Goal: Find specific page/section: Find specific page/section

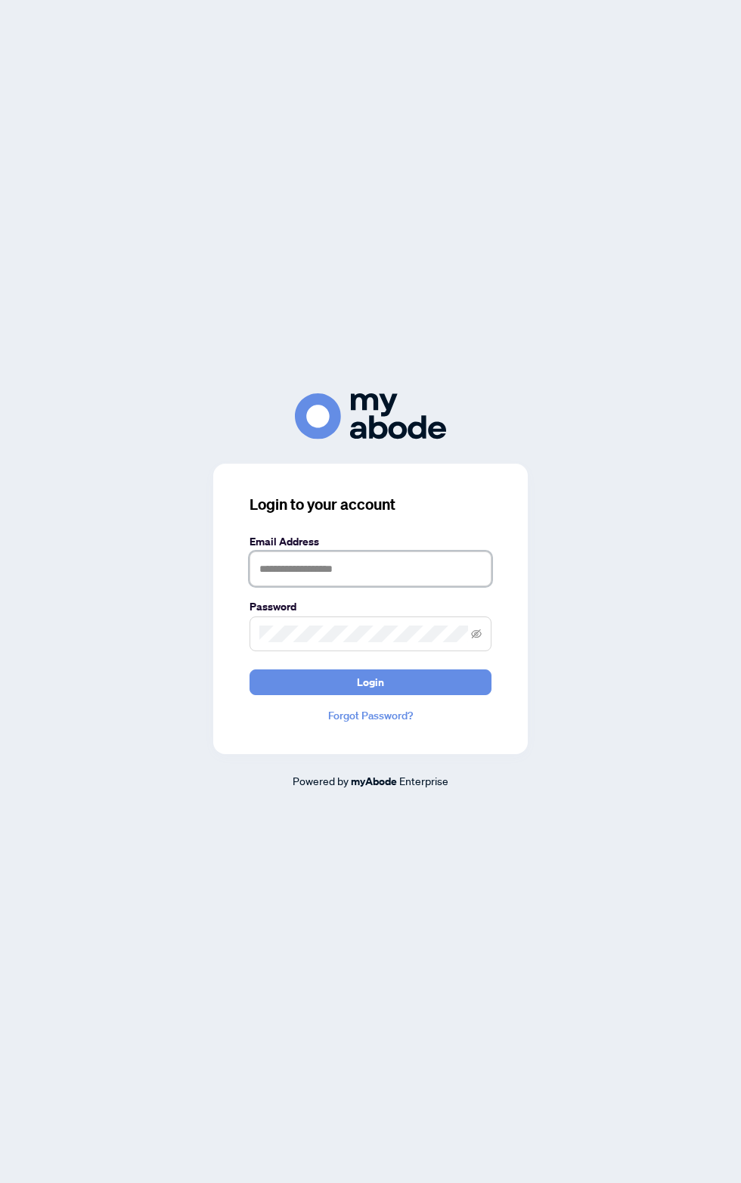
type input "**********"
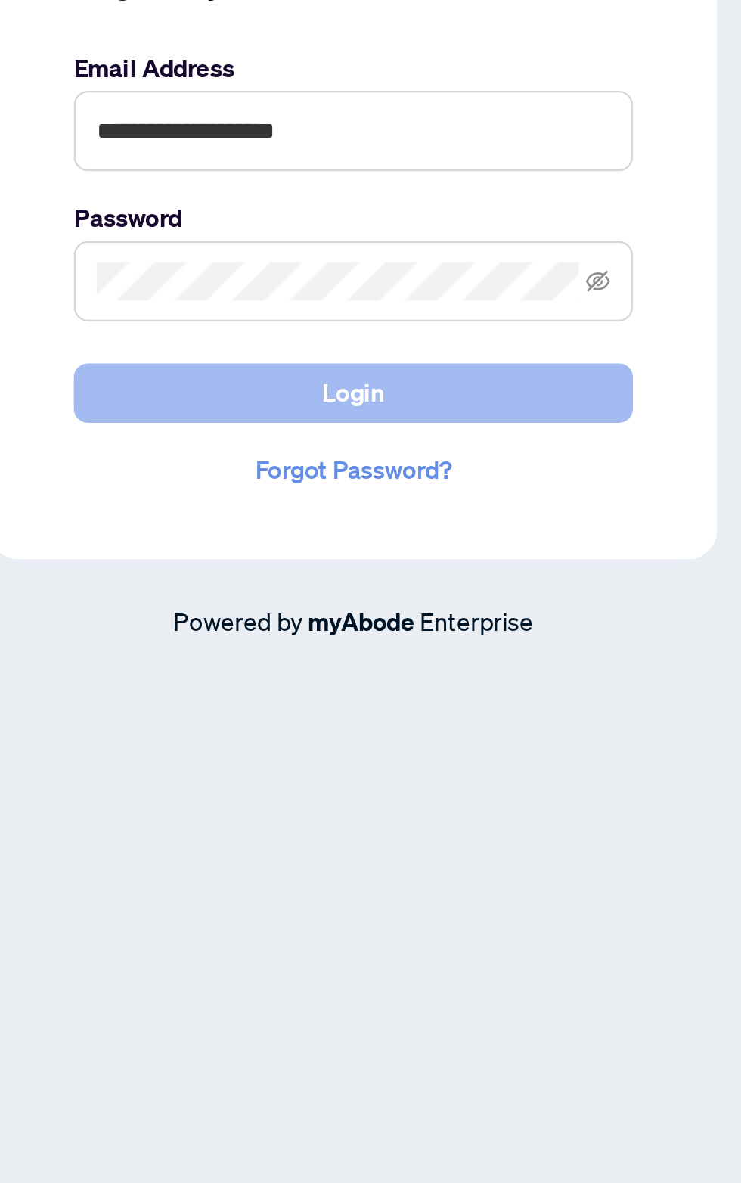
click at [382, 694] on span "Login" at bounding box center [370, 682] width 27 height 24
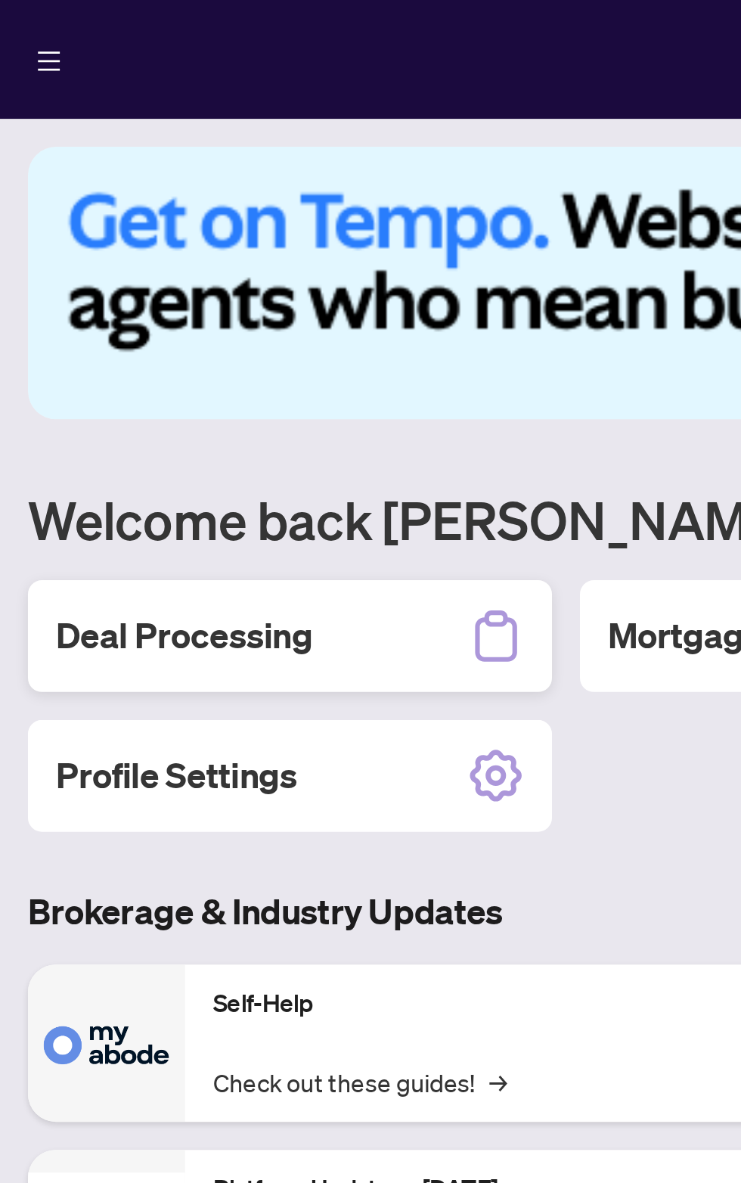
click at [160, 278] on div "Deal Processing" at bounding box center [125, 275] width 227 height 48
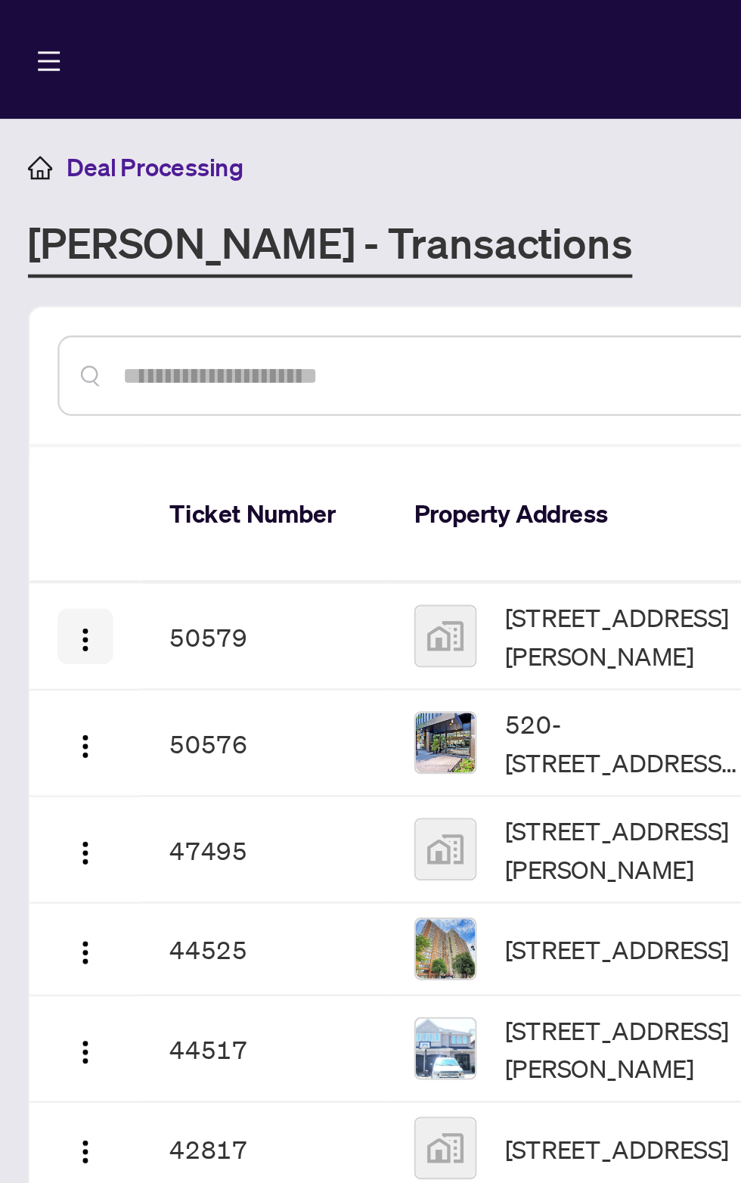
click at [31, 271] on img "button" at bounding box center [37, 277] width 12 height 12
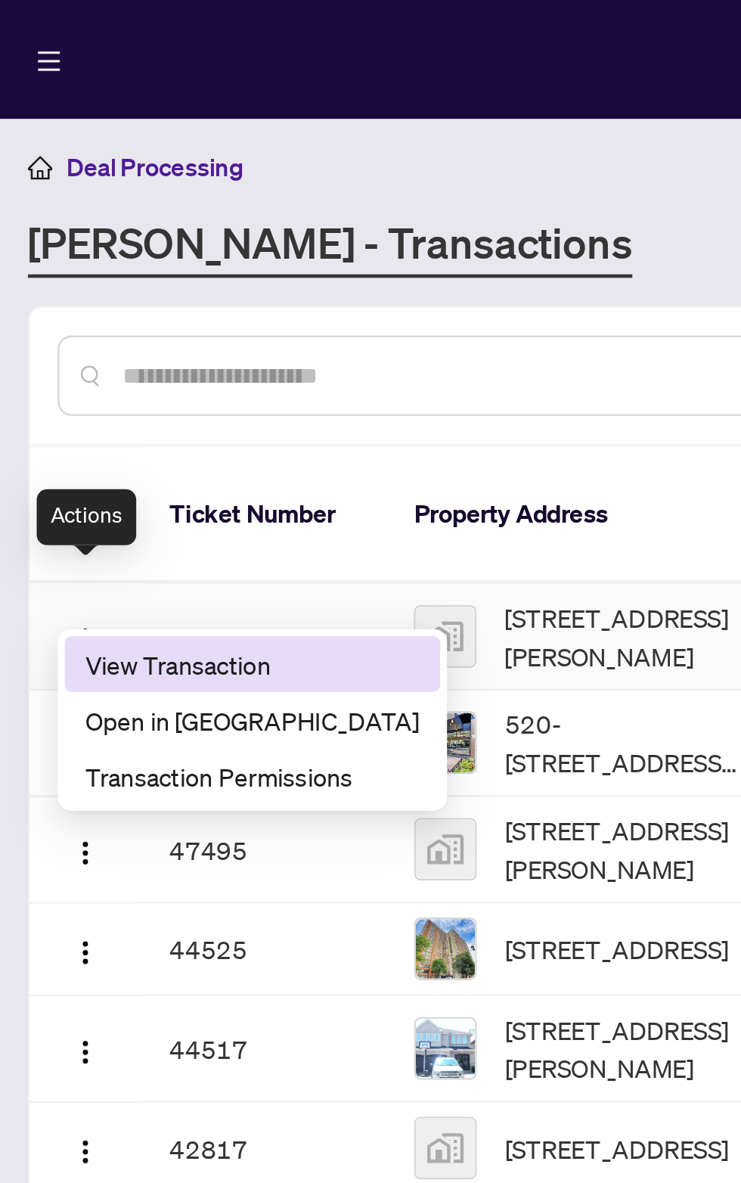
click at [94, 287] on span "View Transaction" at bounding box center [109, 287] width 144 height 17
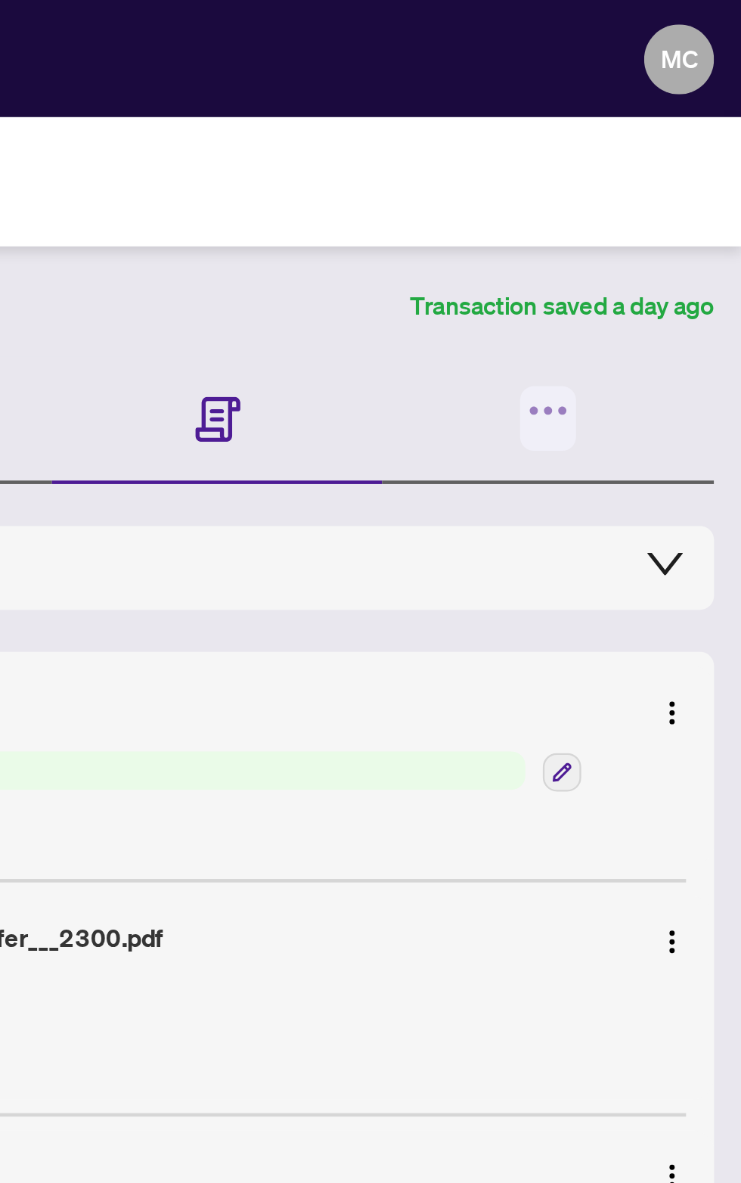
click at [663, 176] on icon "button" at bounding box center [664, 178] width 4 height 4
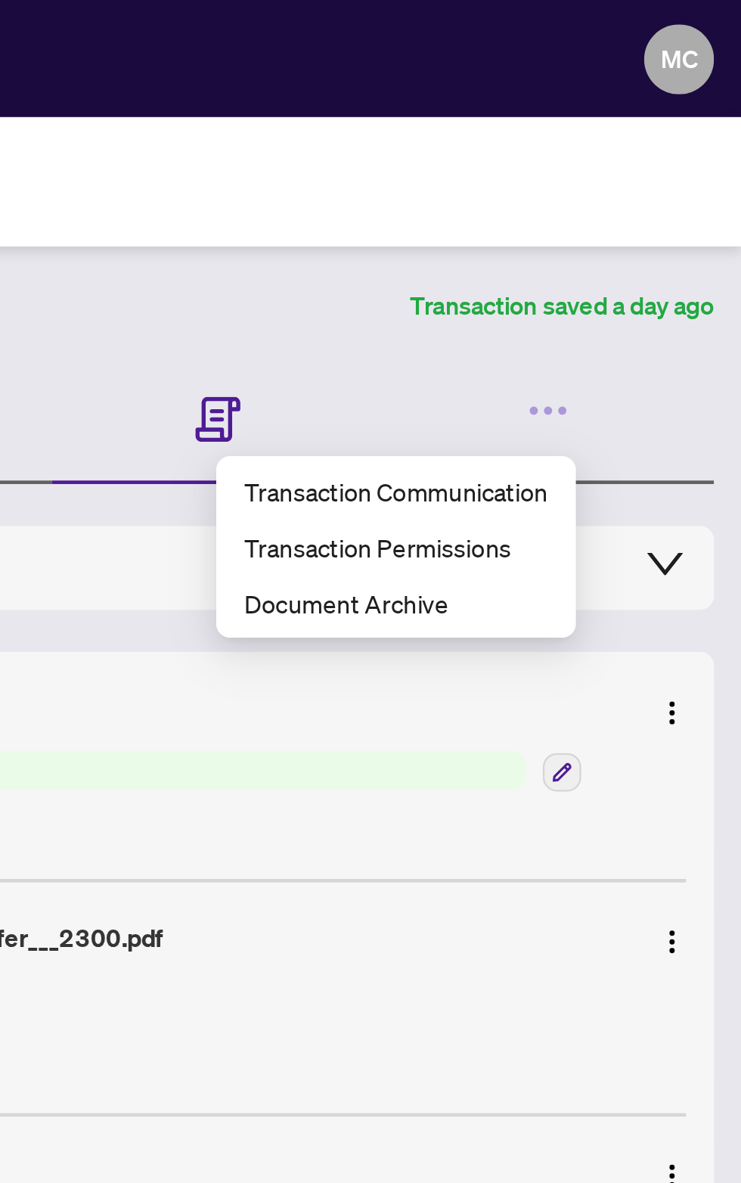
click at [714, 238] on icon "collapsed" at bounding box center [708, 244] width 18 height 18
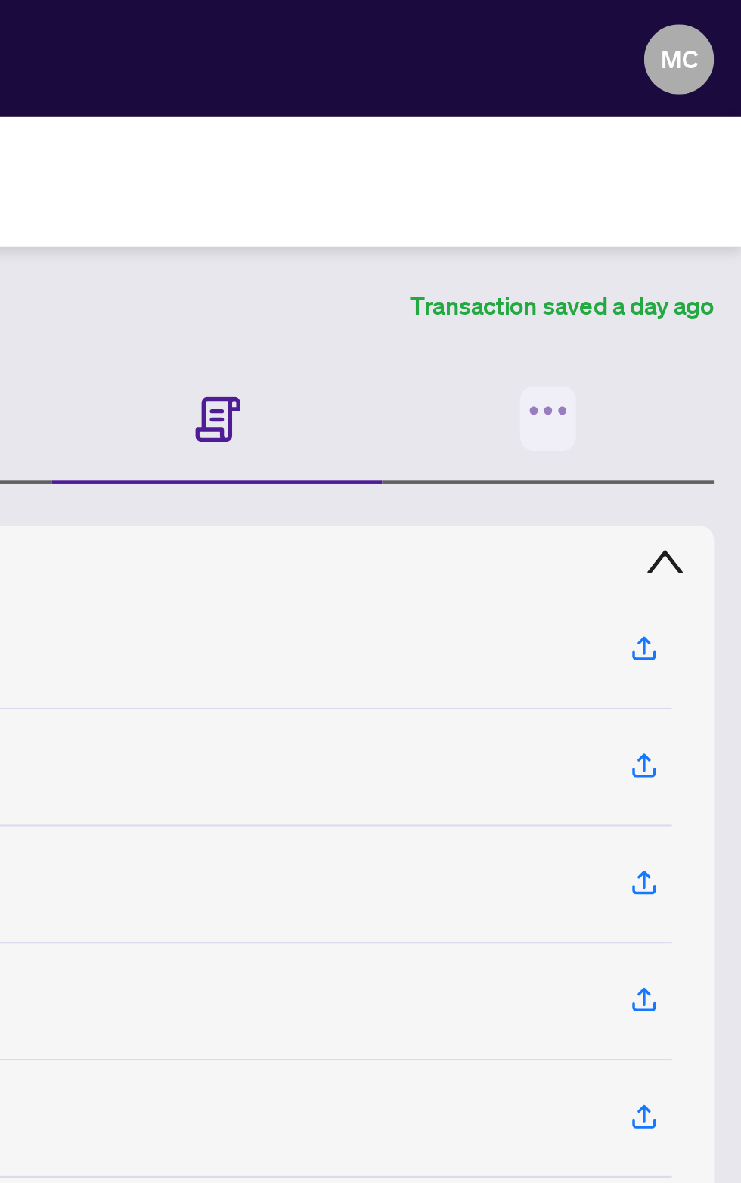
click at [659, 167] on icon "button" at bounding box center [657, 177] width 21 height 21
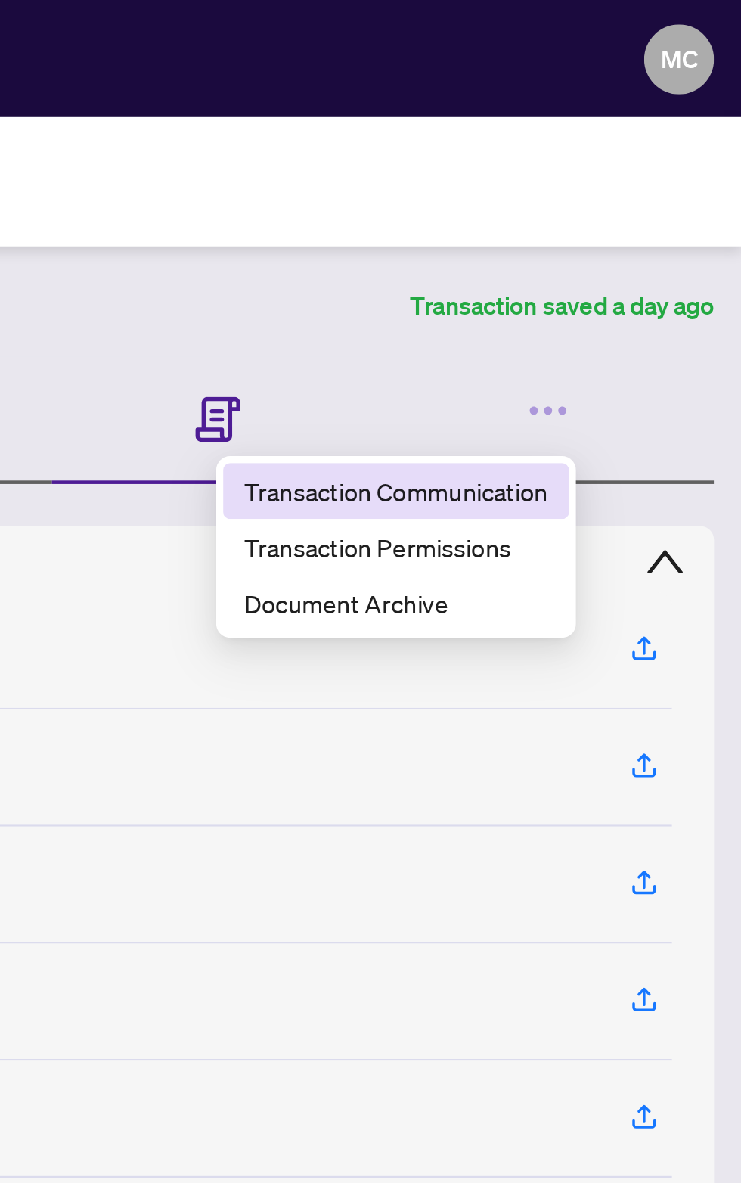
click at [592, 210] on span "Transaction Communication" at bounding box center [592, 212] width 132 height 17
